Goal: Check status: Check status

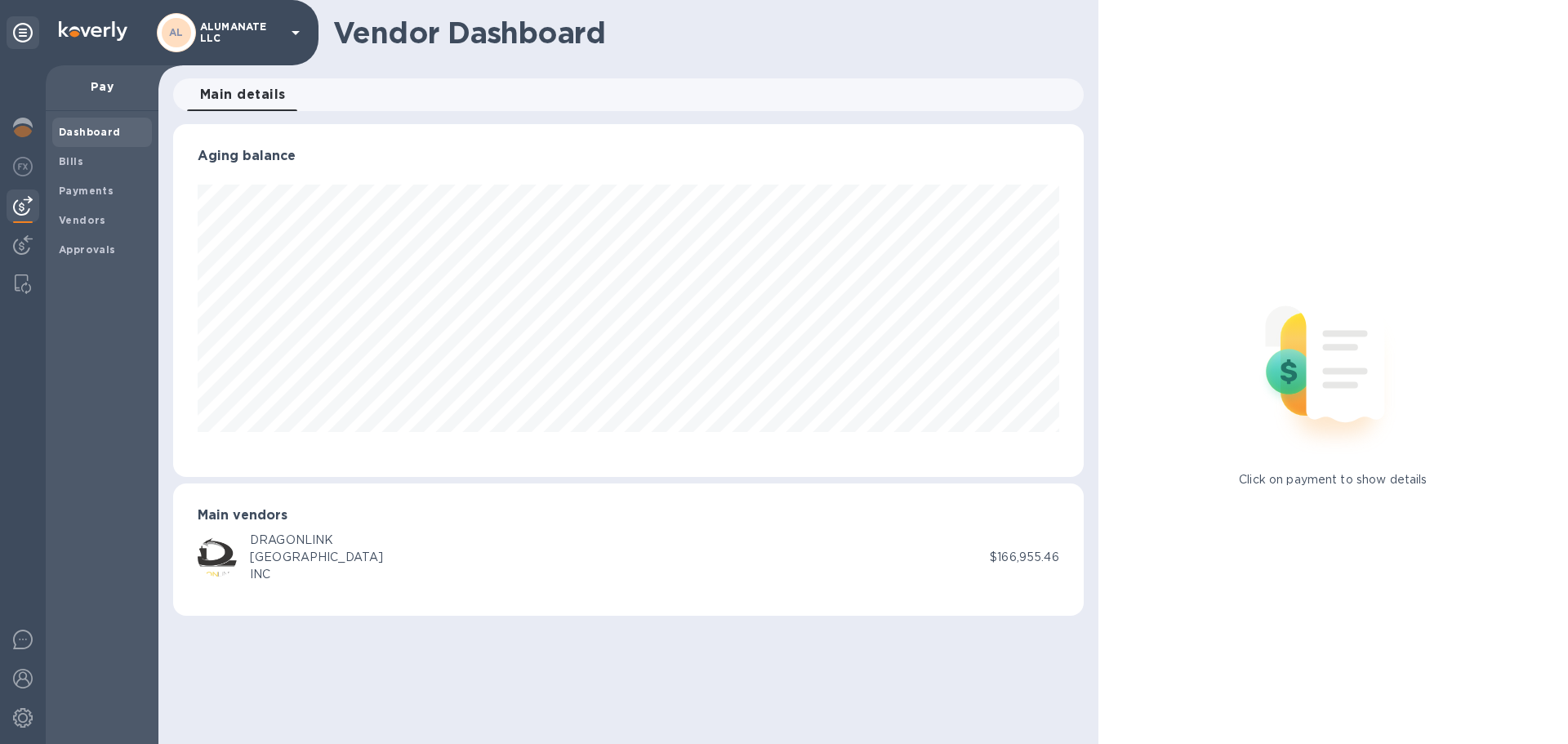
scroll to position [352, 910]
click at [65, 198] on span "Payments" at bounding box center [86, 191] width 55 height 16
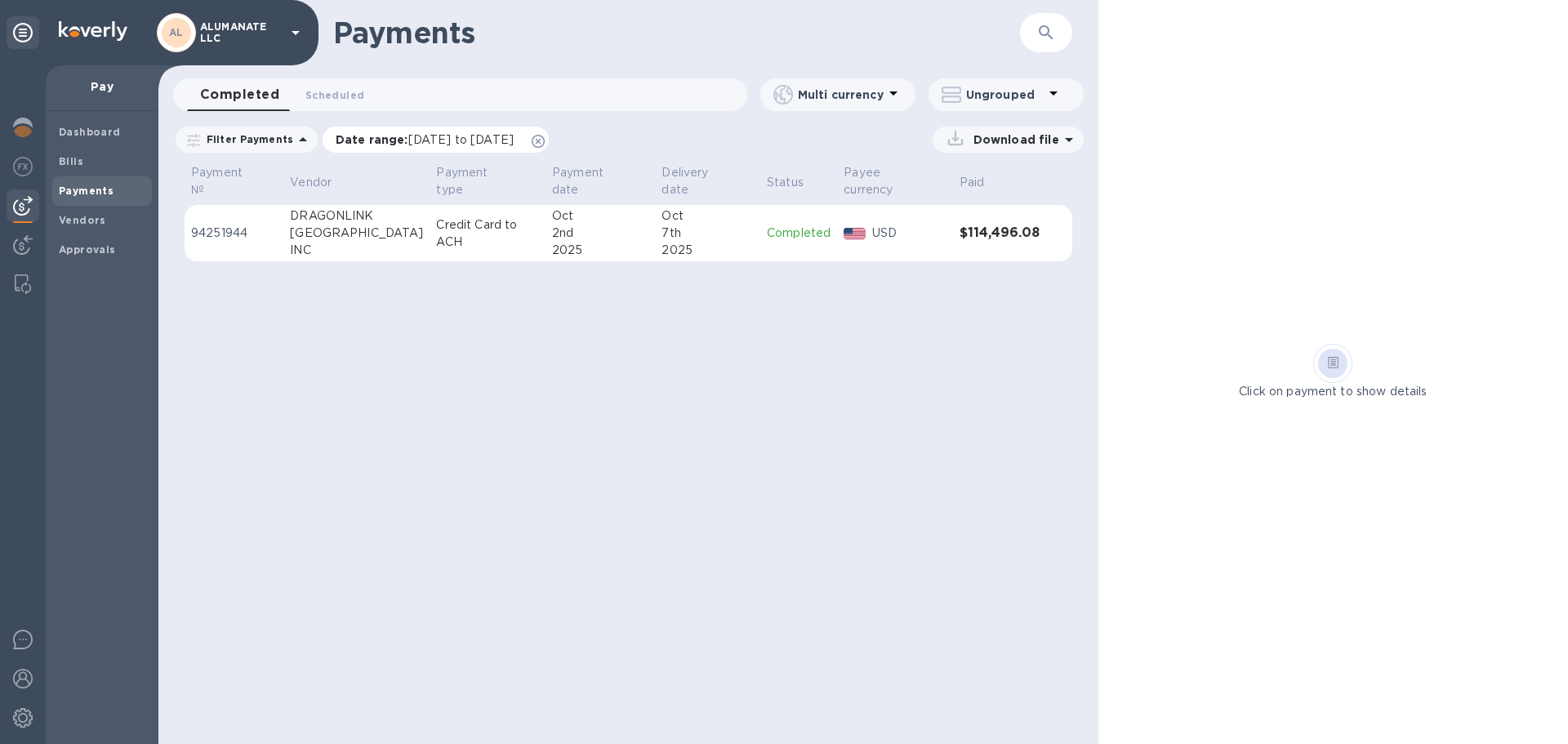
click at [545, 137] on icon at bounding box center [538, 141] width 13 height 13
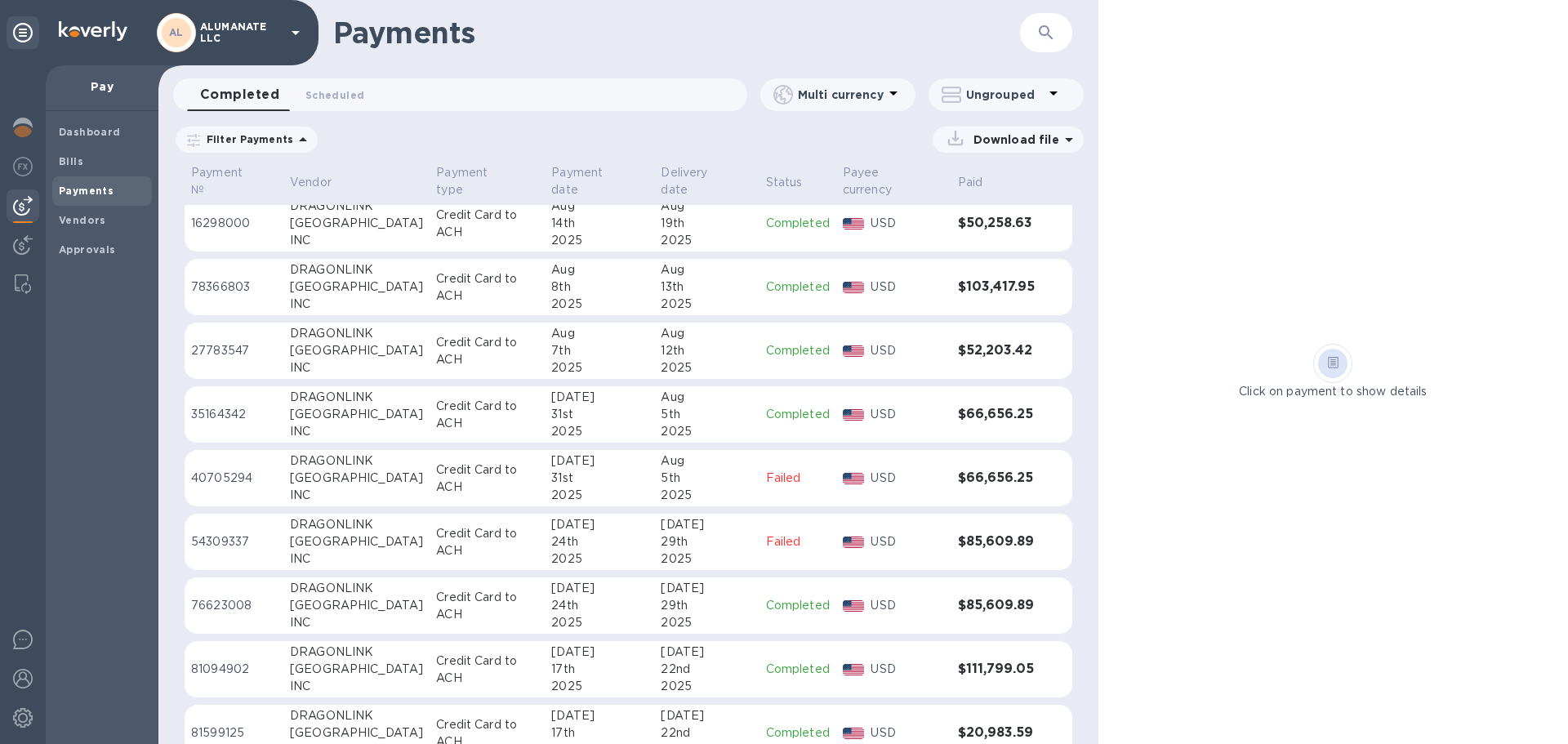
scroll to position [163, 0]
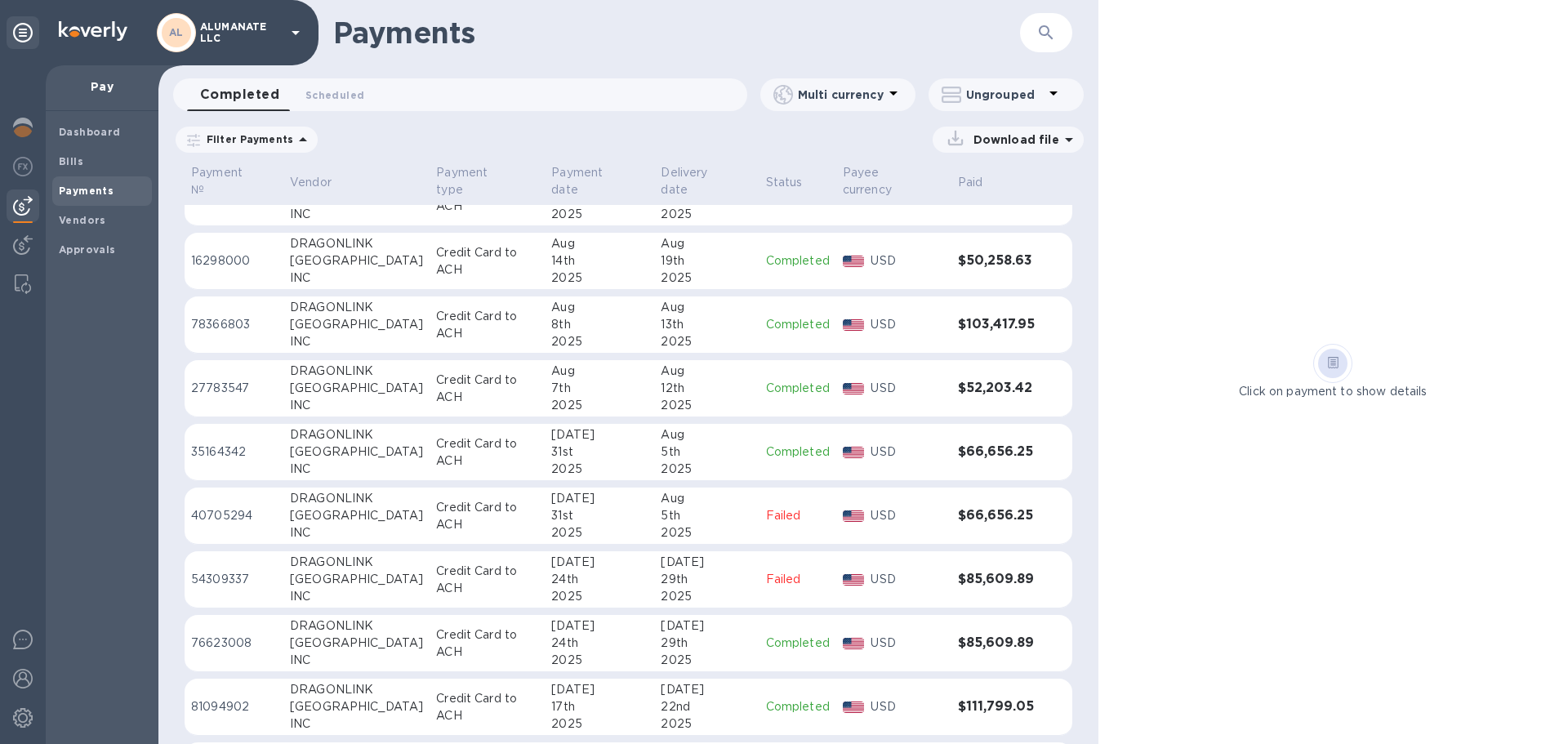
click at [330, 380] on div "[GEOGRAPHIC_DATA]" at bounding box center [356, 388] width 133 height 17
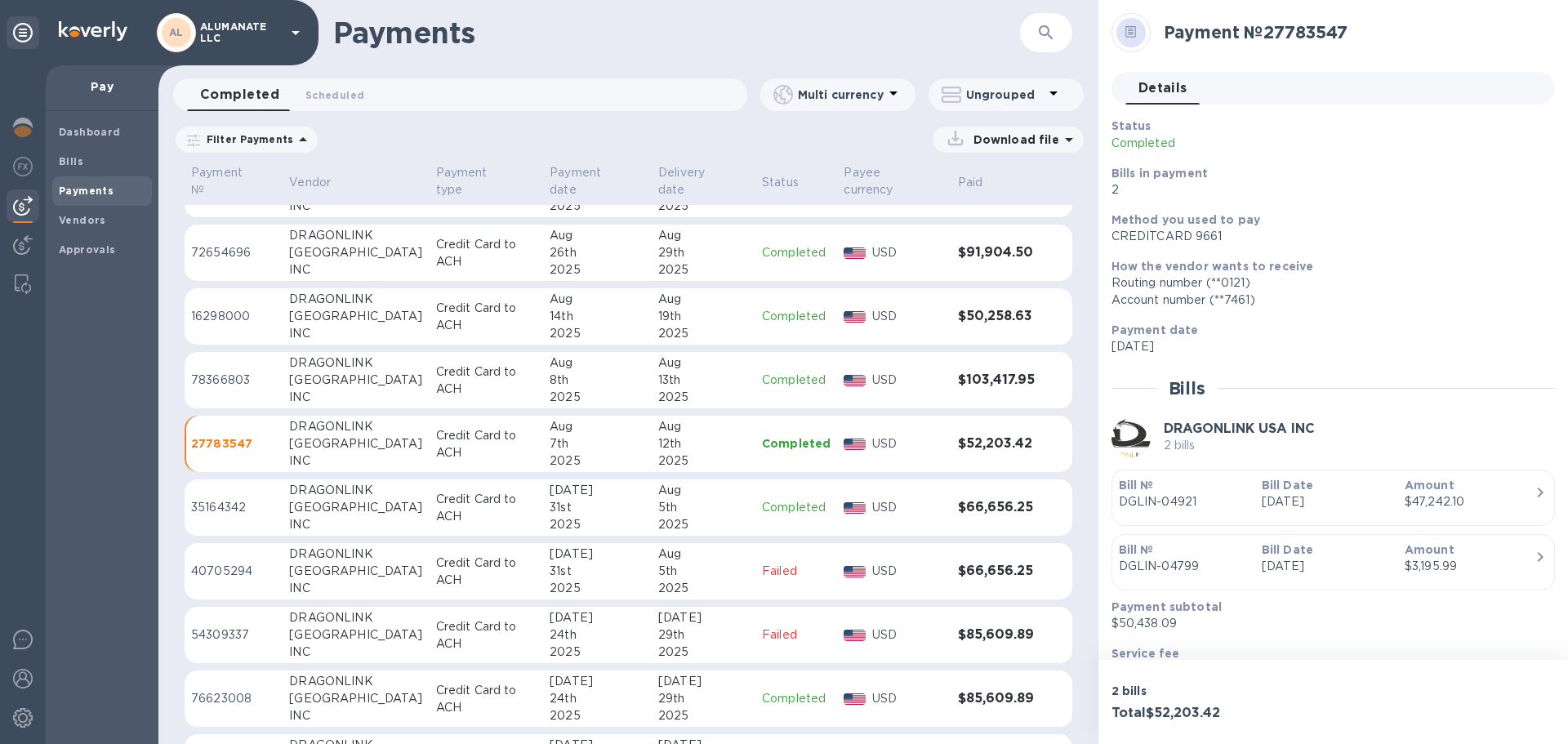
scroll to position [82, 0]
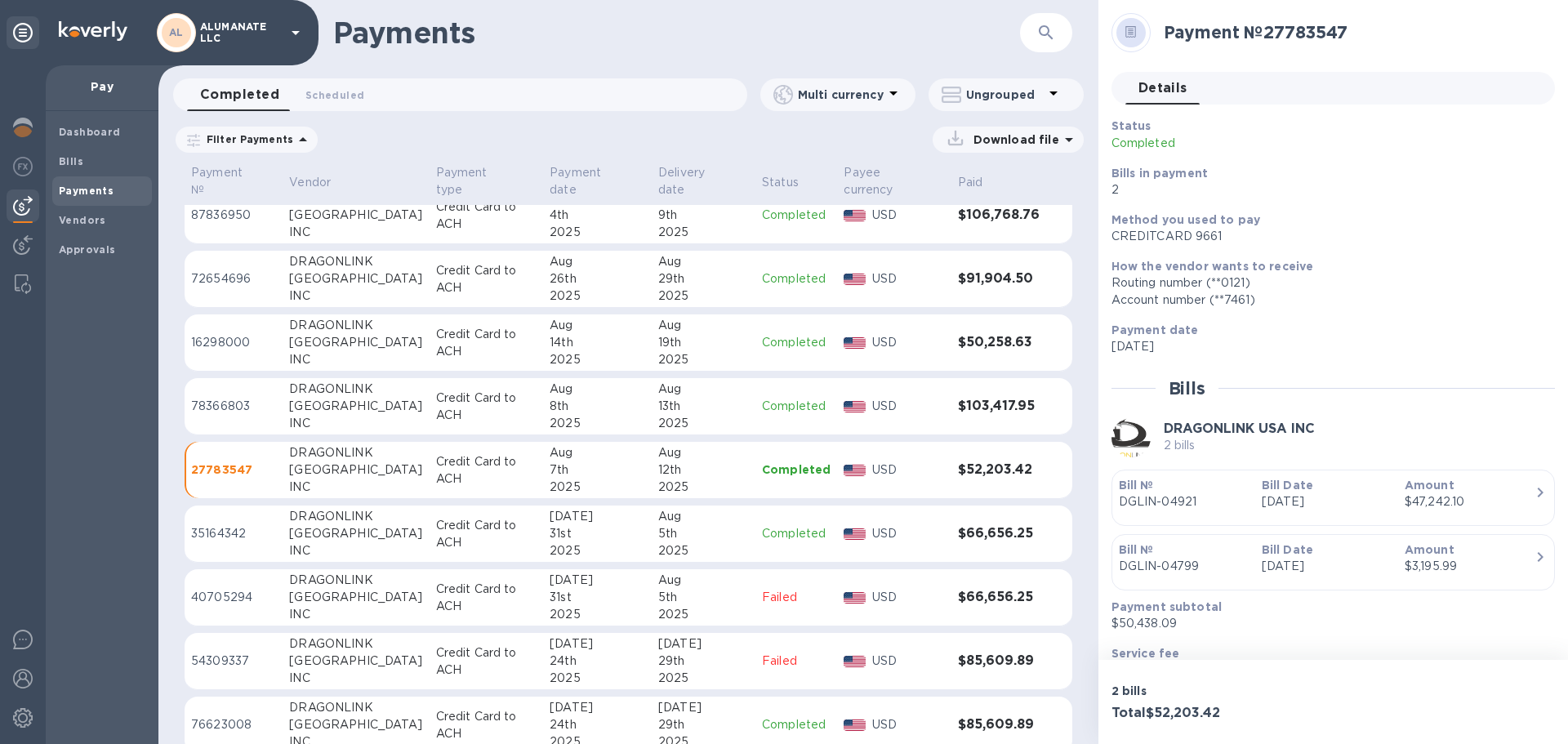
click at [336, 334] on div "[GEOGRAPHIC_DATA]" at bounding box center [355, 343] width 133 height 17
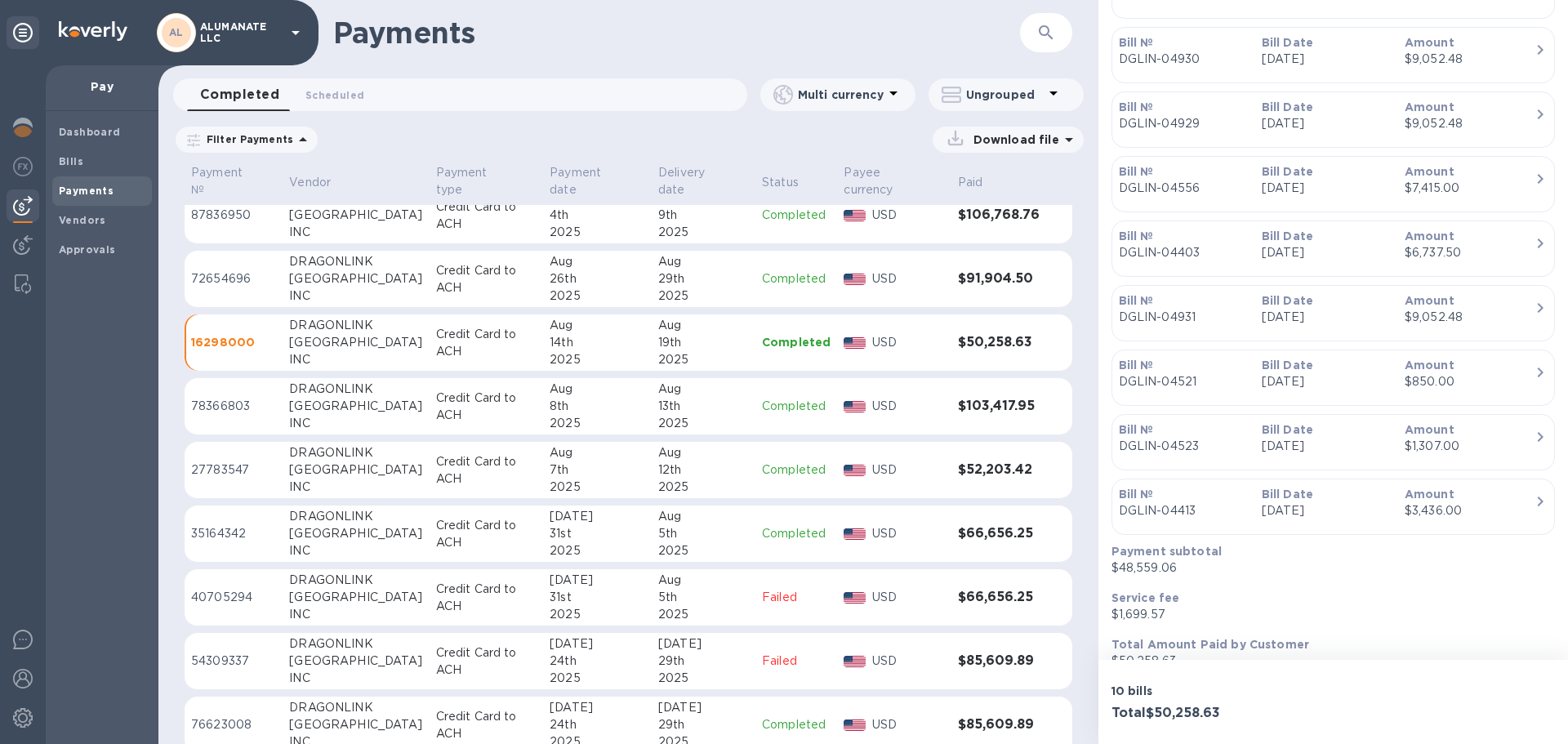
scroll to position [595, 0]
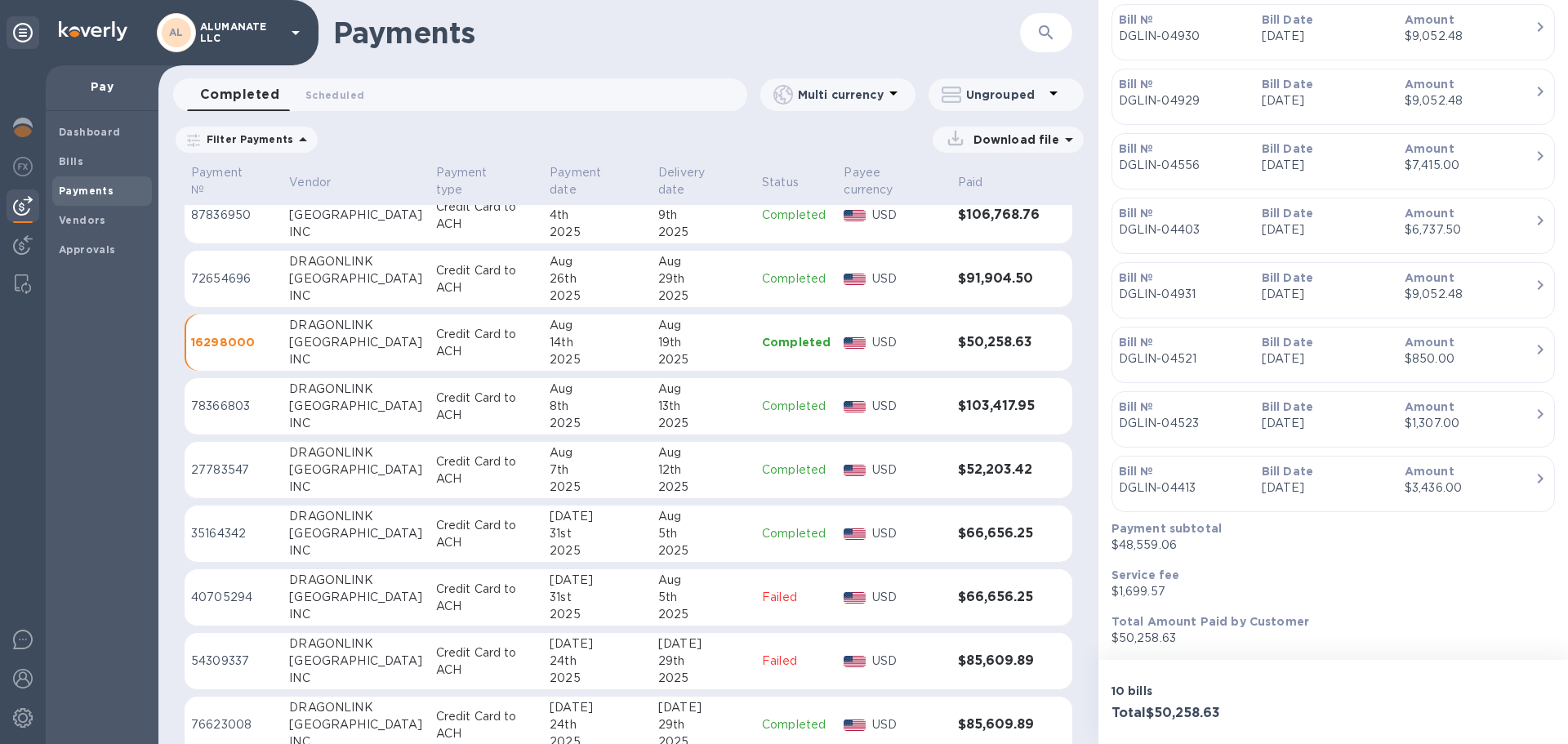
click at [1202, 303] on div "button" at bounding box center [1333, 308] width 429 height 9
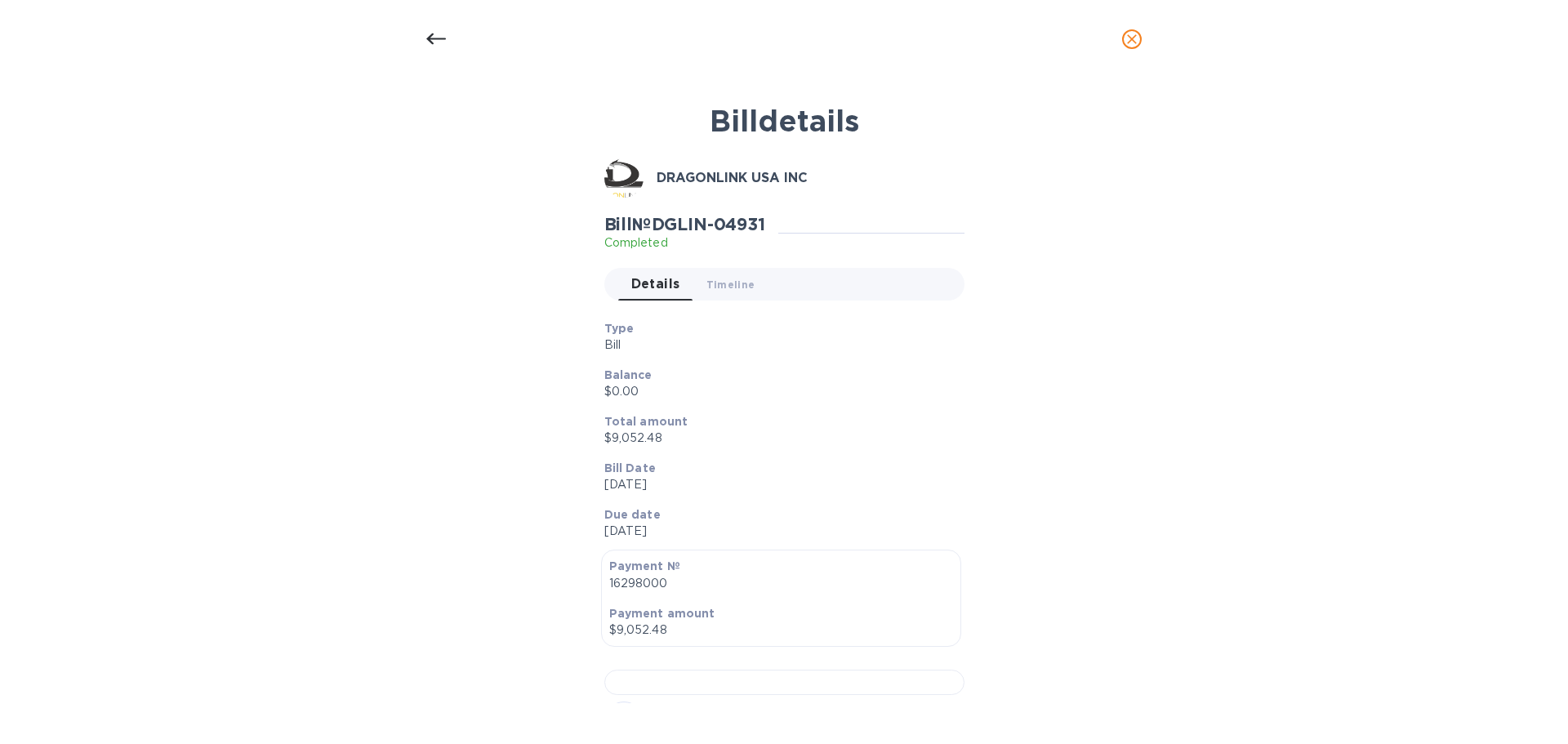
scroll to position [653, 0]
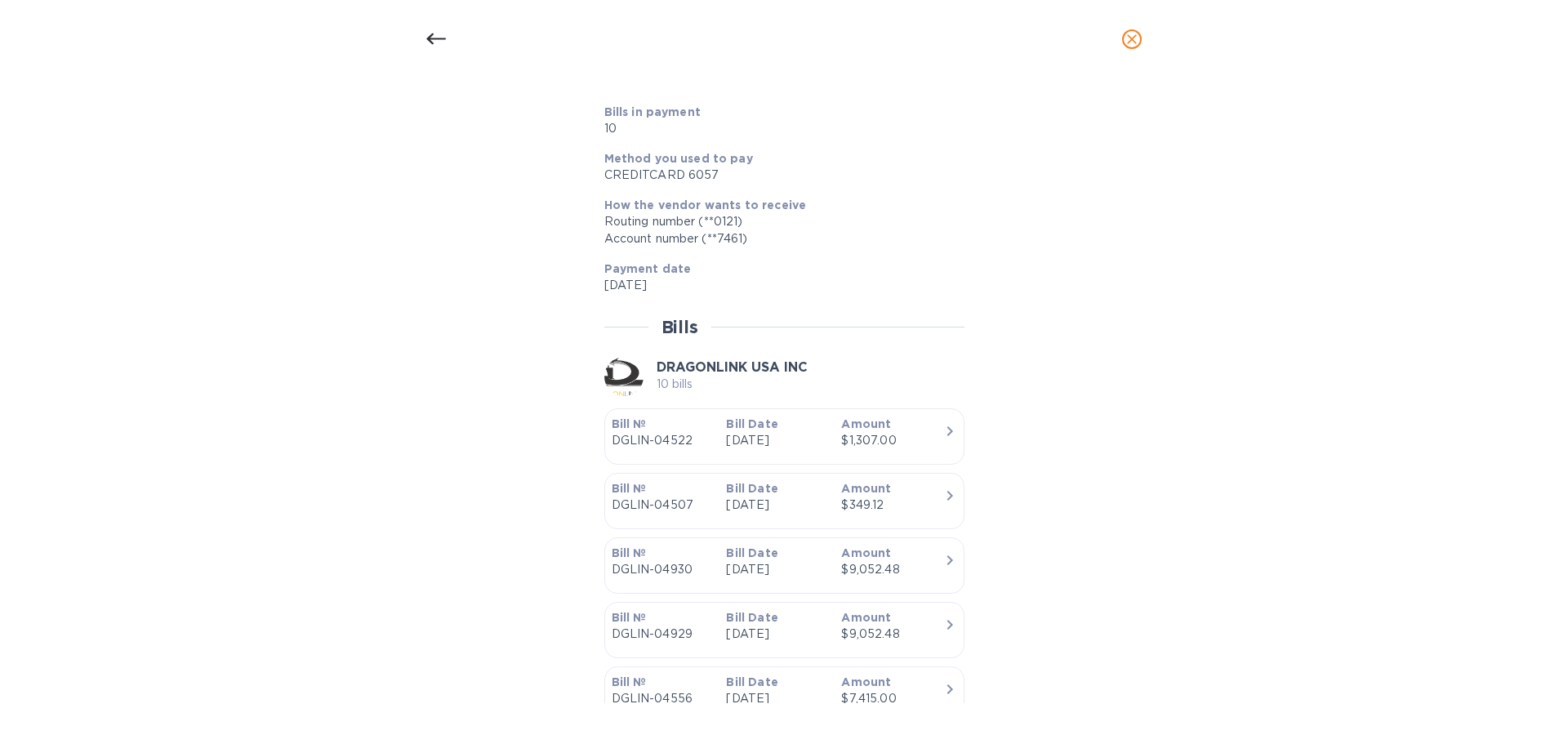
click at [732, 41] on div at bounding box center [784, 28] width 360 height 25
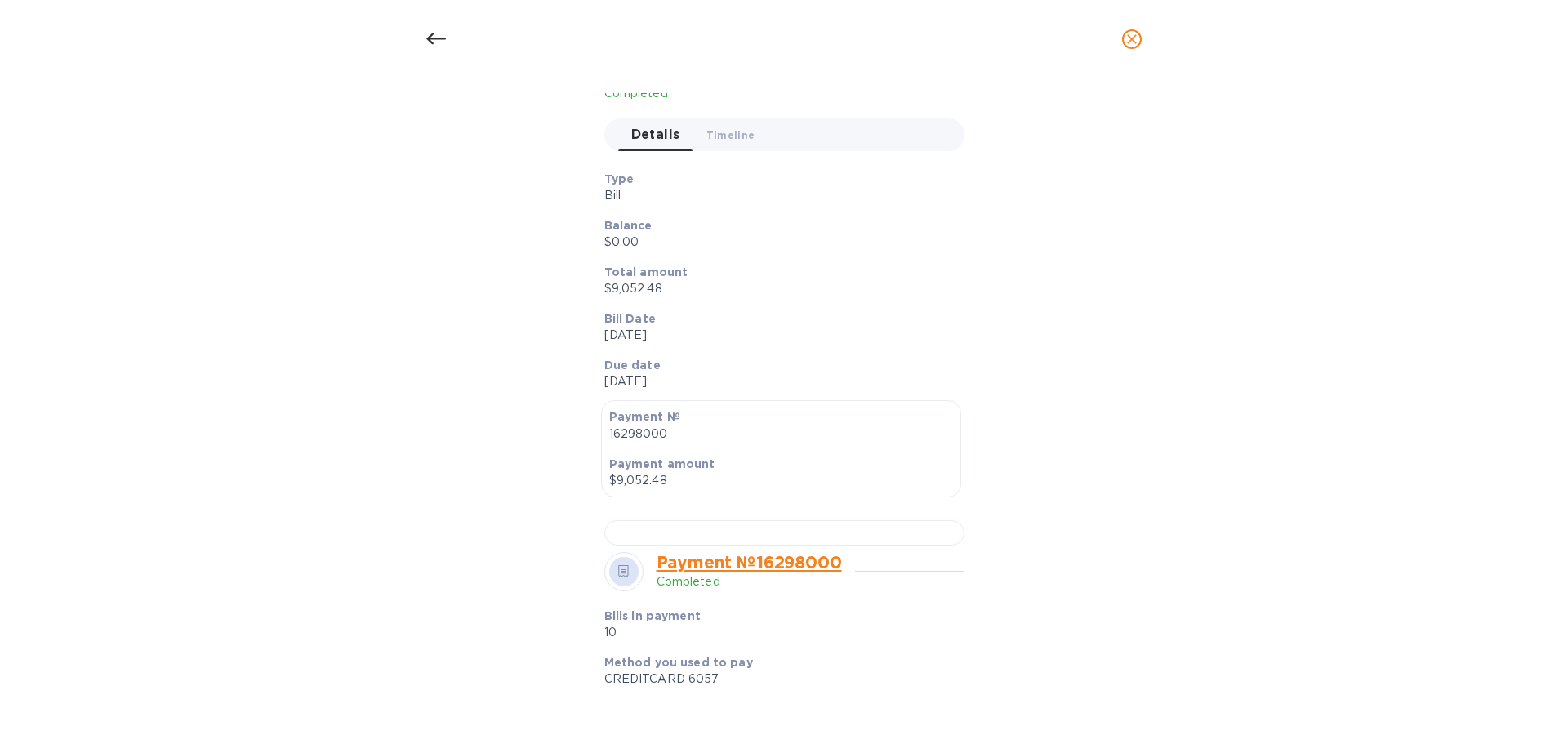
scroll to position [0, 0]
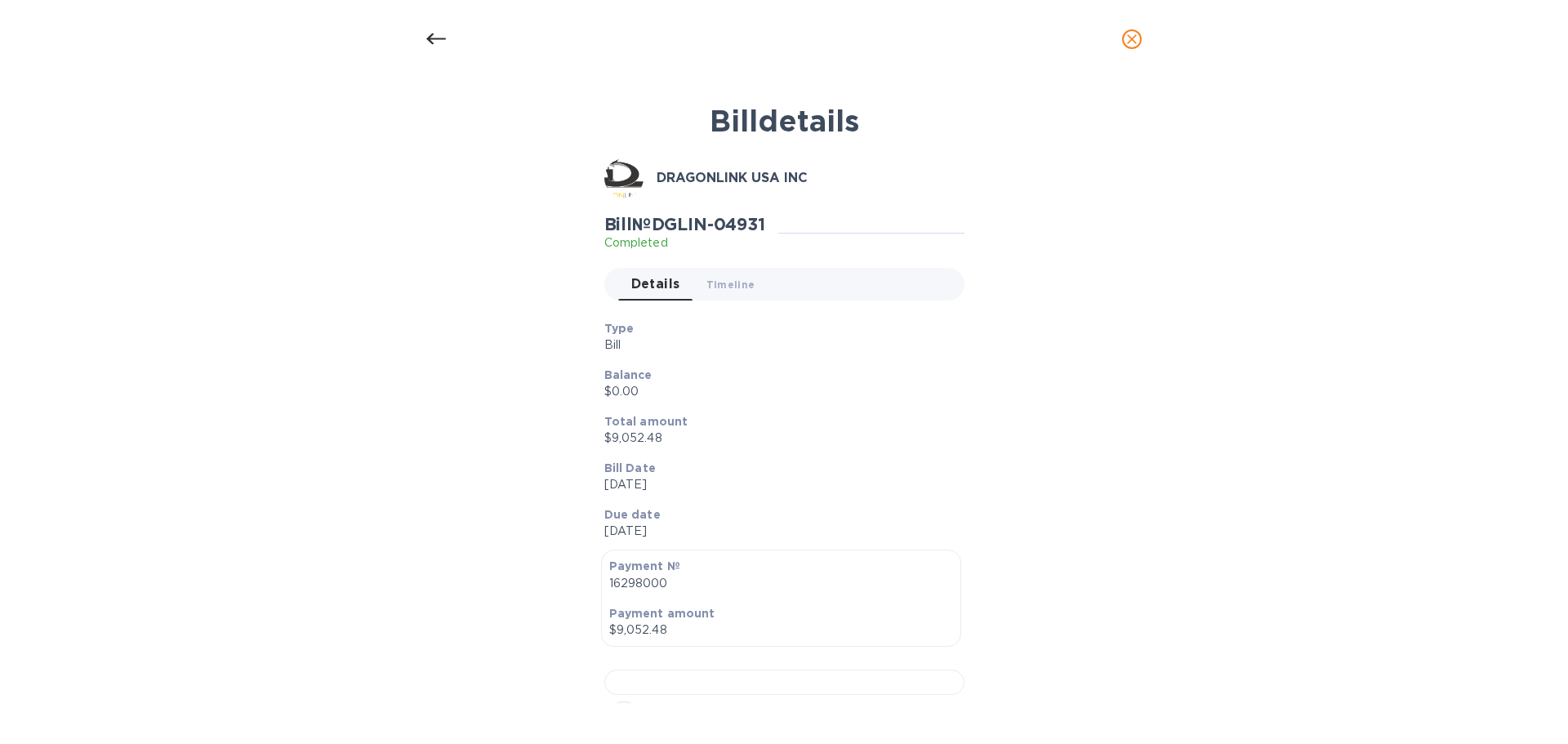
click at [419, 42] on div at bounding box center [437, 40] width 40 height 40
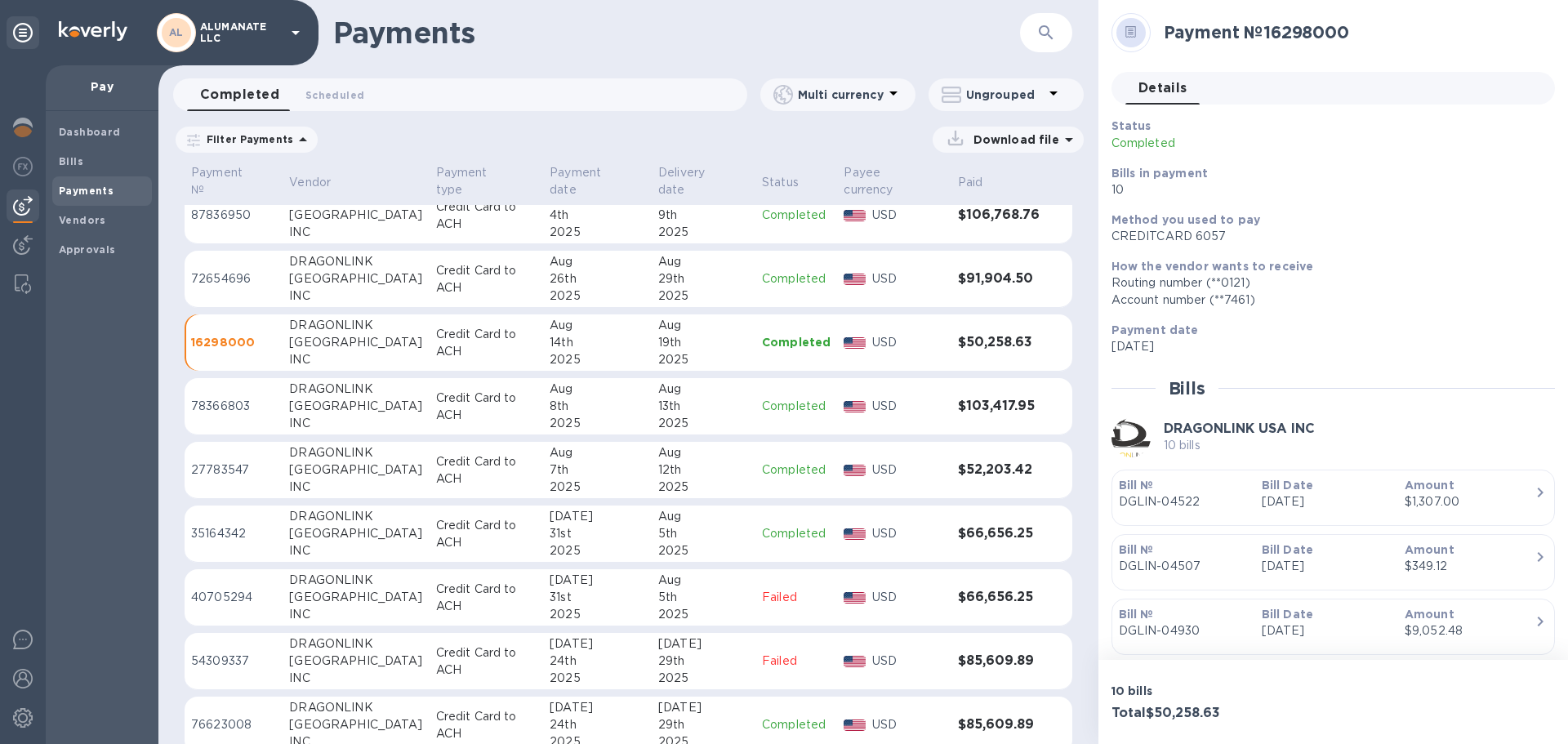
click at [1131, 32] on icon at bounding box center [1130, 32] width 11 height 12
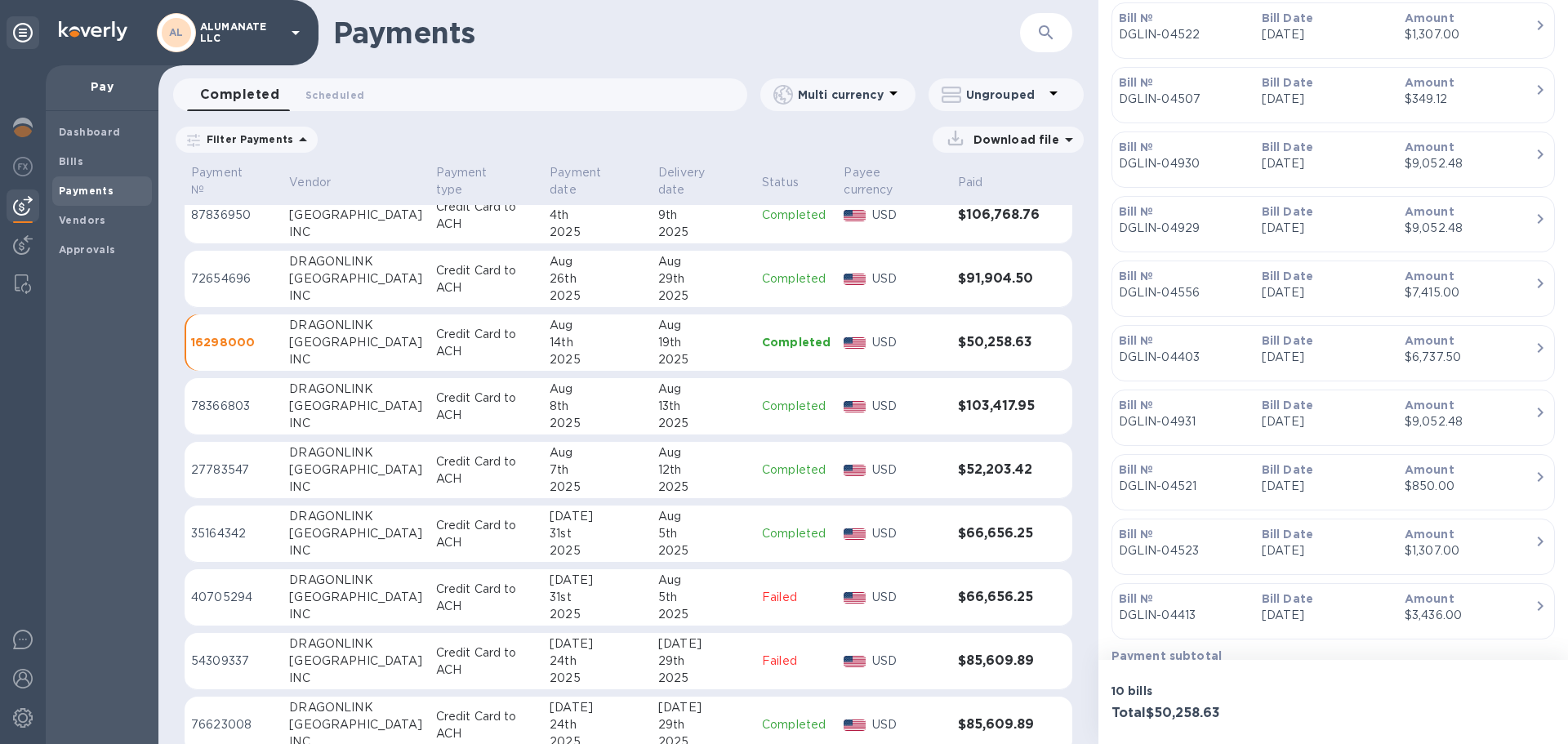
scroll to position [431, 0]
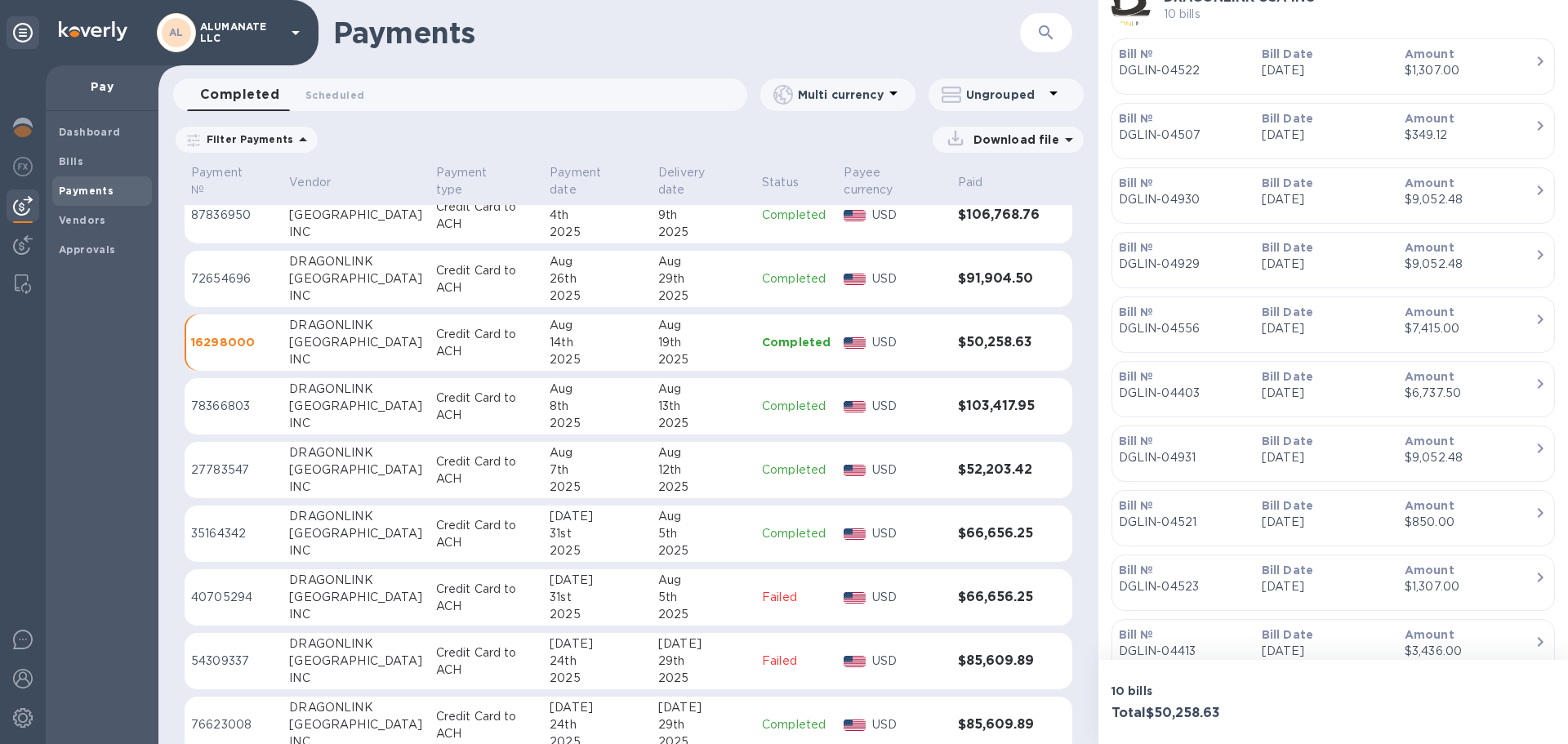
click at [1236, 254] on p "Bill №" at bounding box center [1184, 247] width 130 height 16
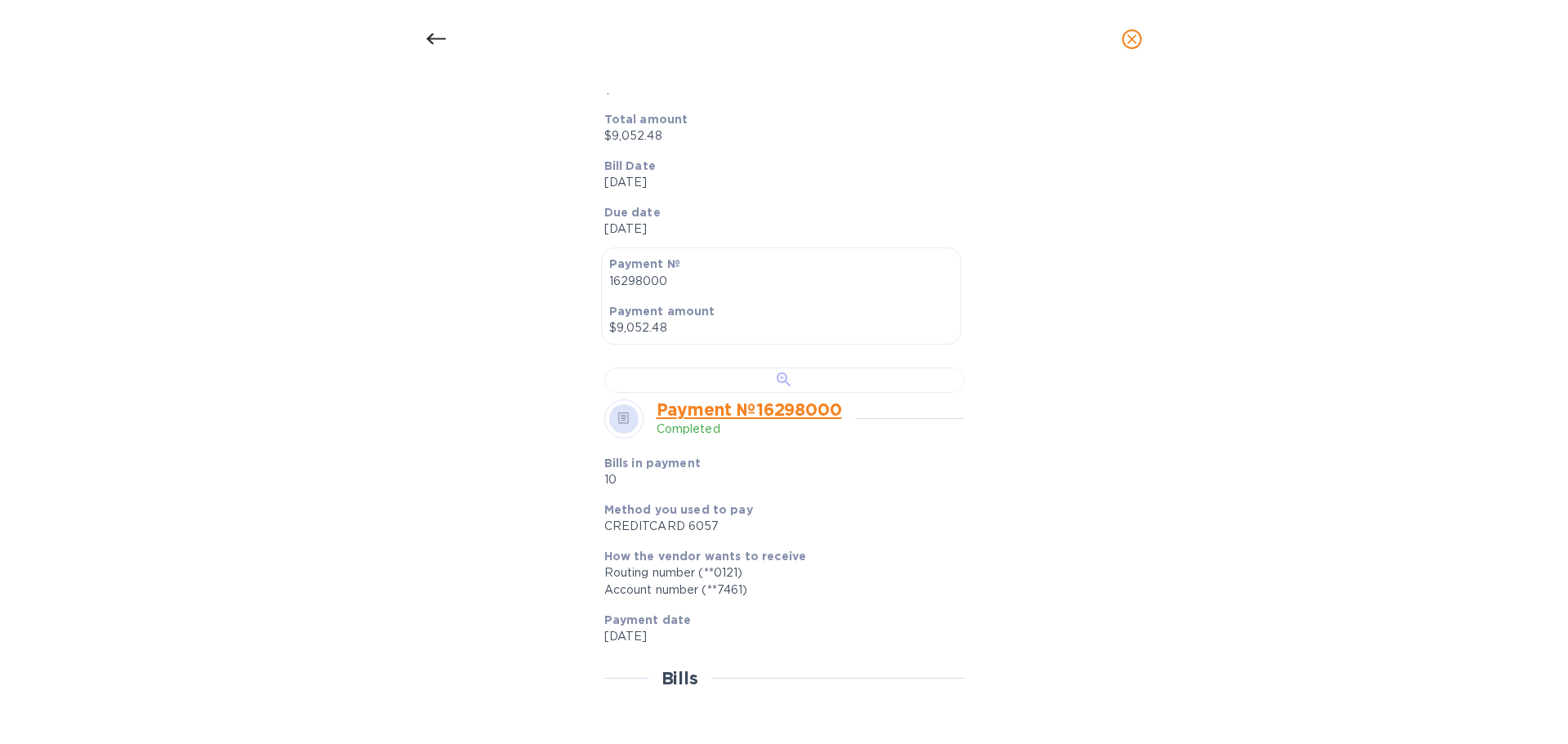
scroll to position [490, 0]
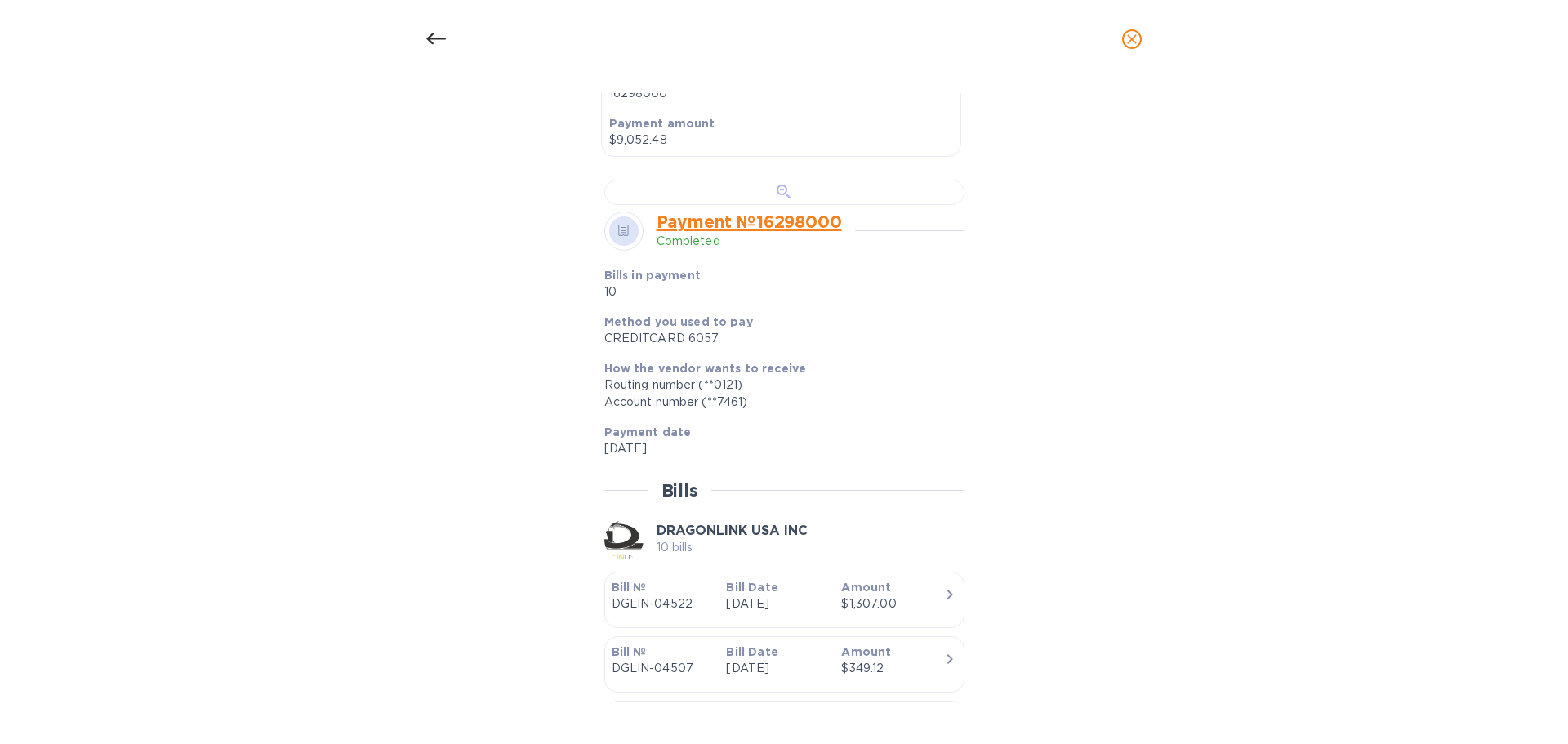
click at [763, 205] on div at bounding box center [784, 192] width 360 height 25
click at [1131, 30] on span "close" at bounding box center [1132, 39] width 20 height 20
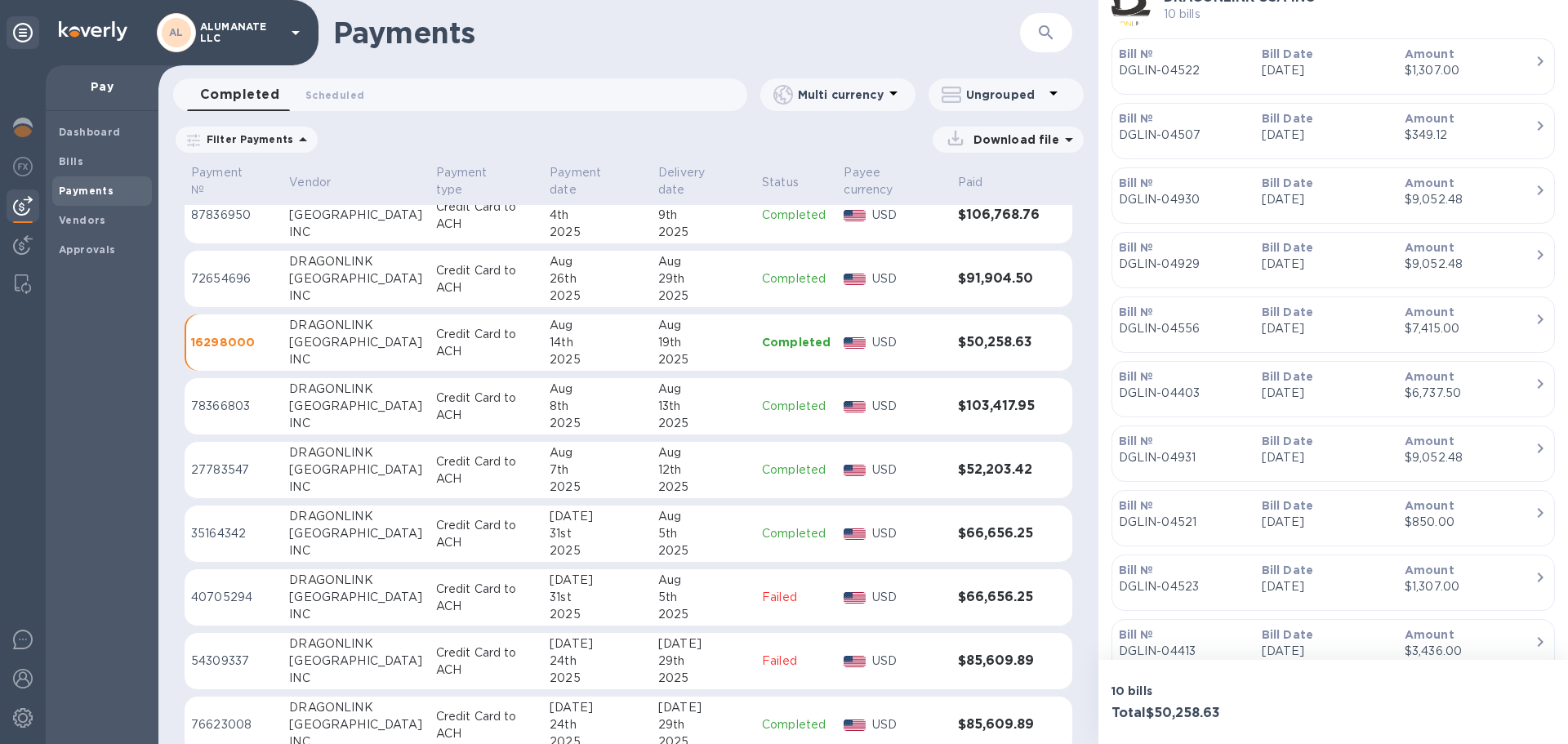
click at [1304, 195] on p "[DATE]" at bounding box center [1326, 199] width 130 height 17
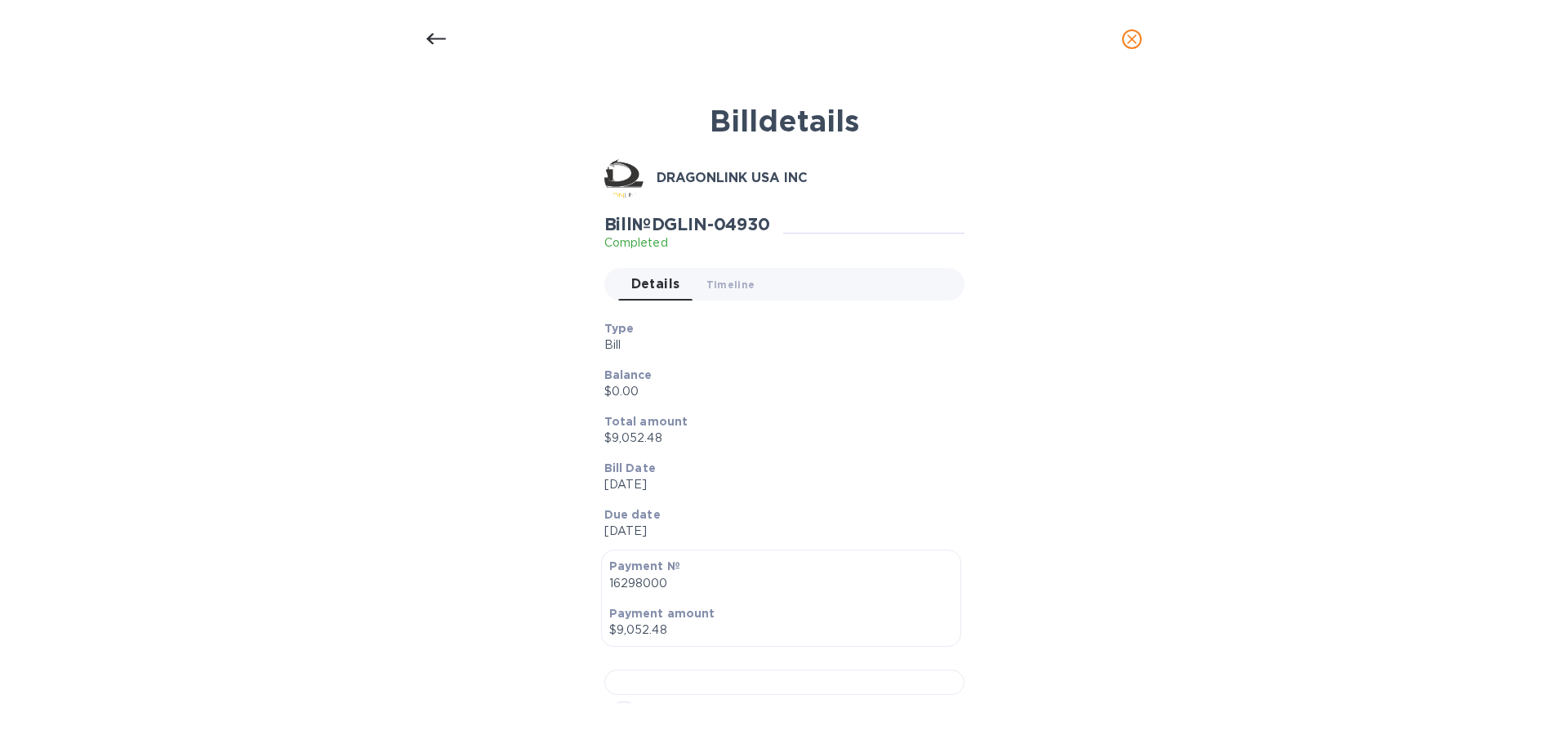
scroll to position [571, 0]
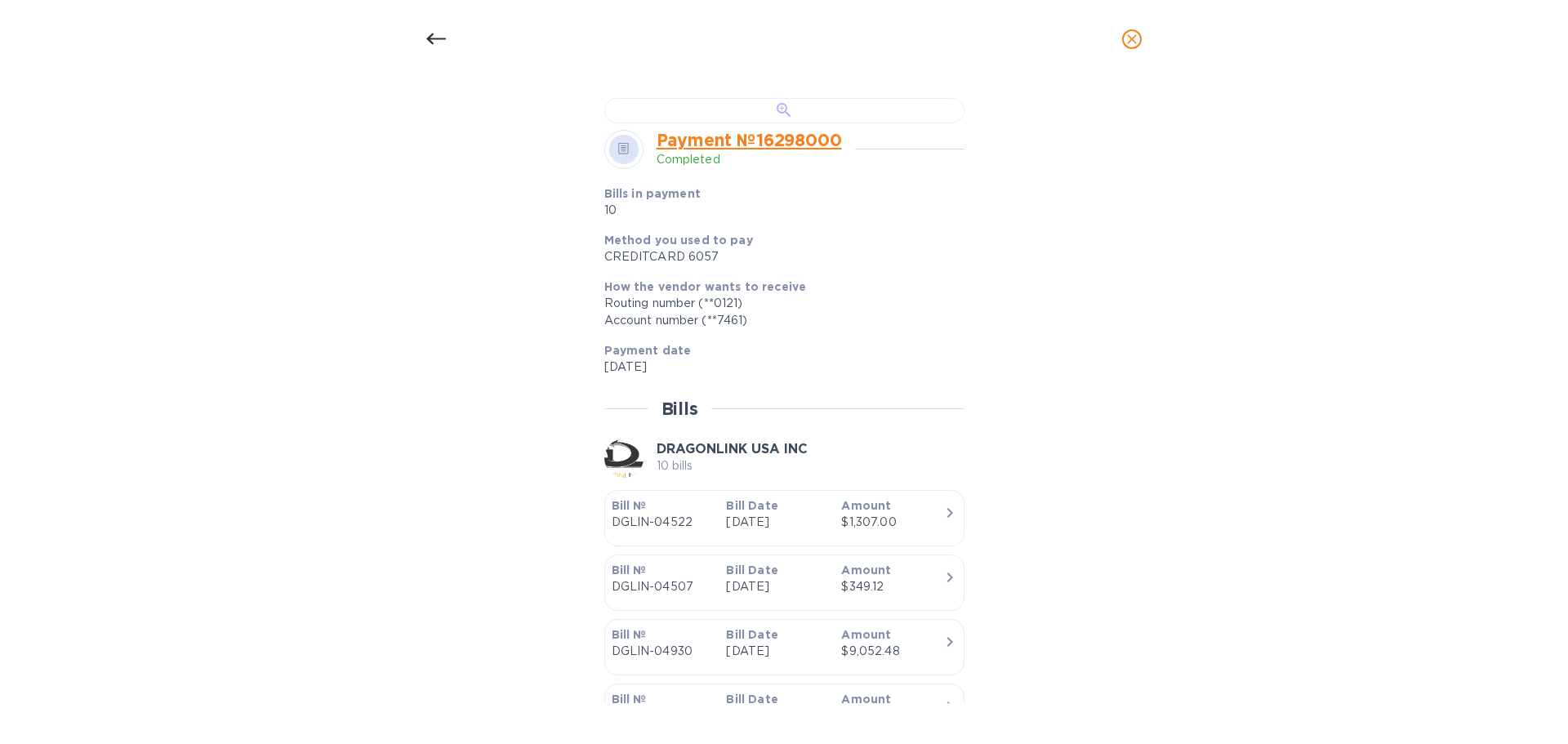
click at [748, 123] on div at bounding box center [784, 110] width 360 height 25
click at [1137, 30] on span "close" at bounding box center [1132, 39] width 20 height 20
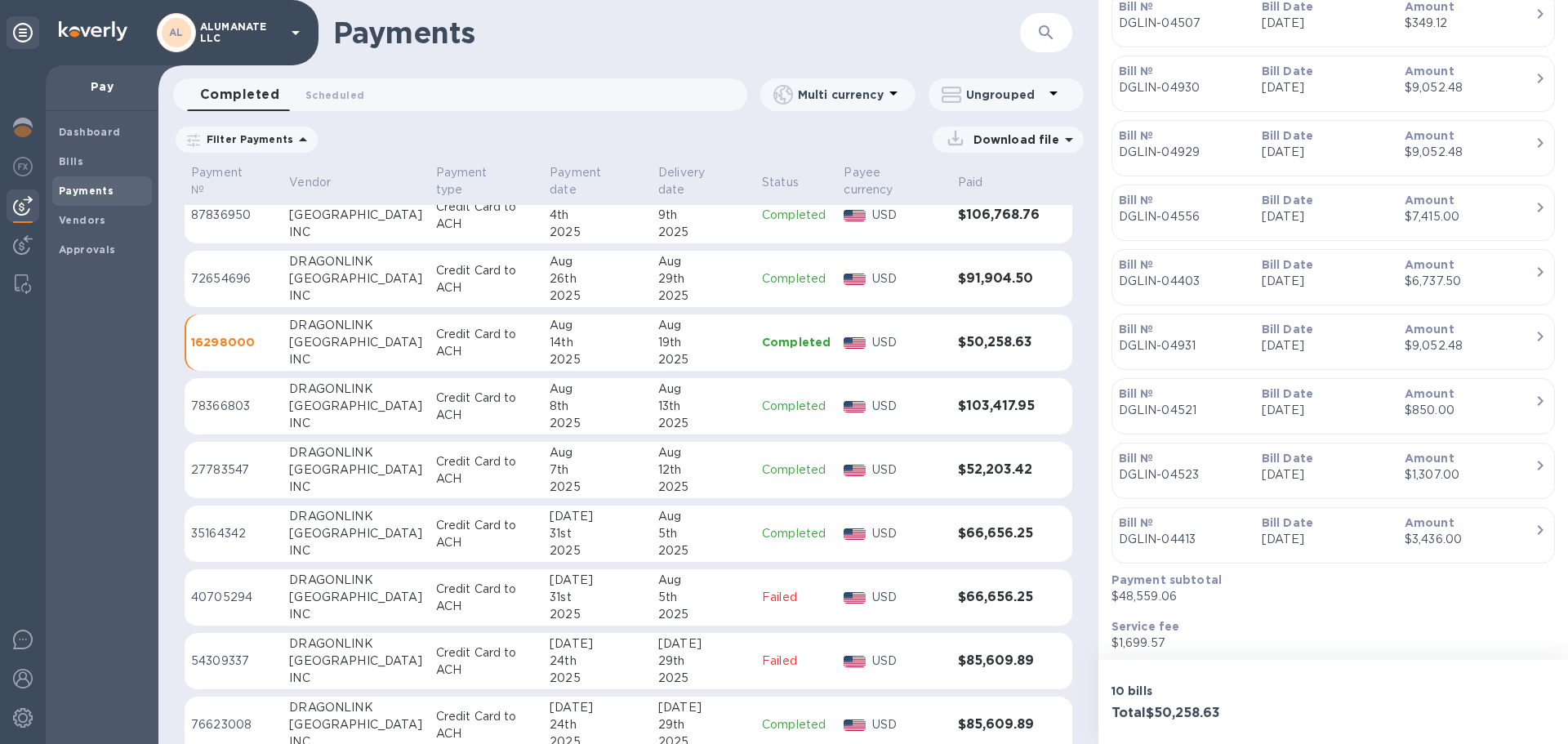
scroll to position [595, 0]
